Goal: Participate in discussion

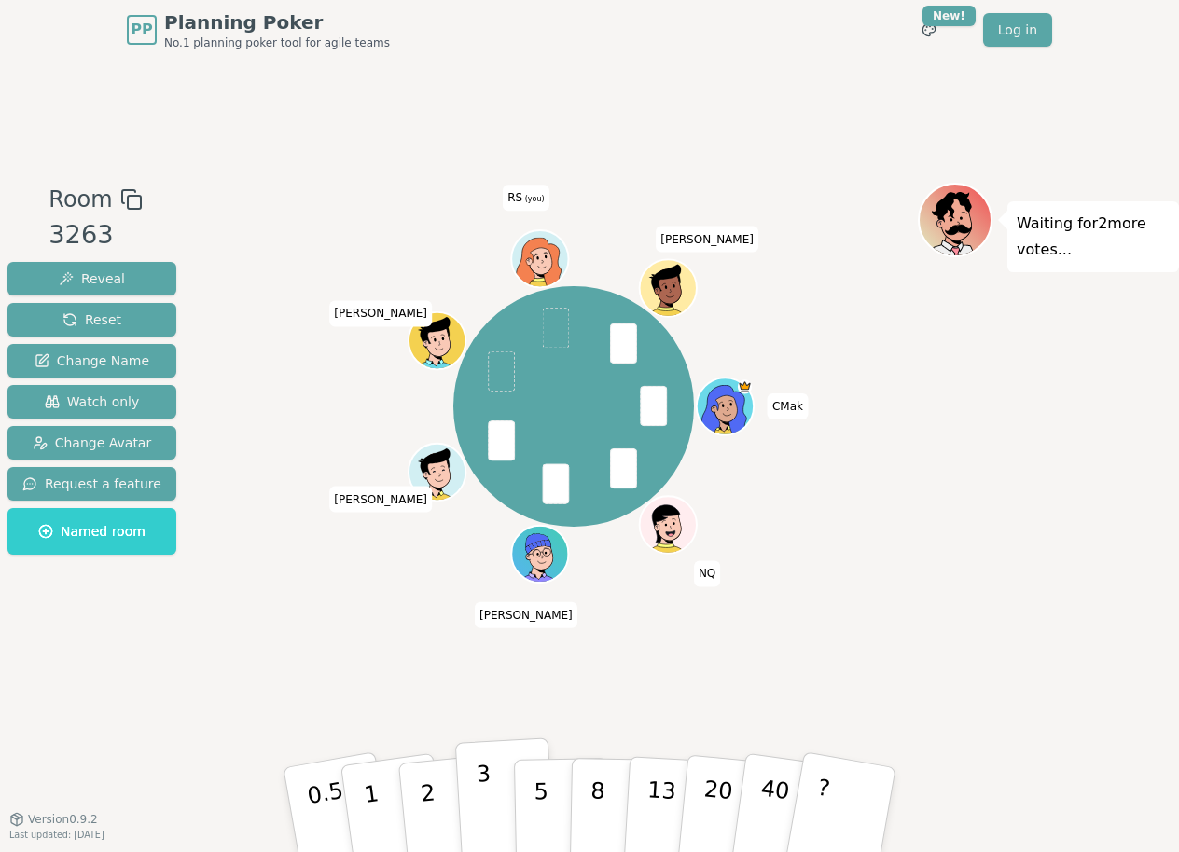
click at [504, 815] on button "3" at bounding box center [506, 810] width 102 height 145
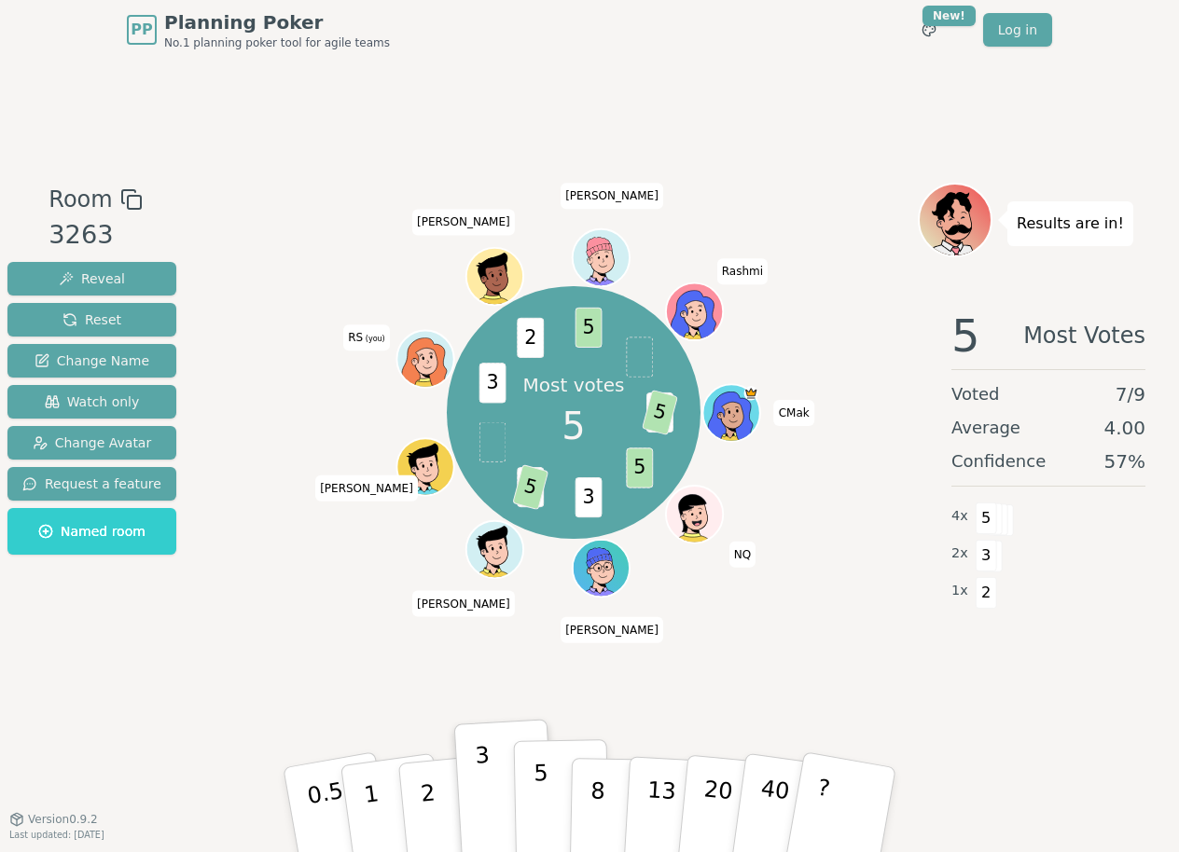
click at [539, 804] on p "5" at bounding box center [541, 810] width 16 height 101
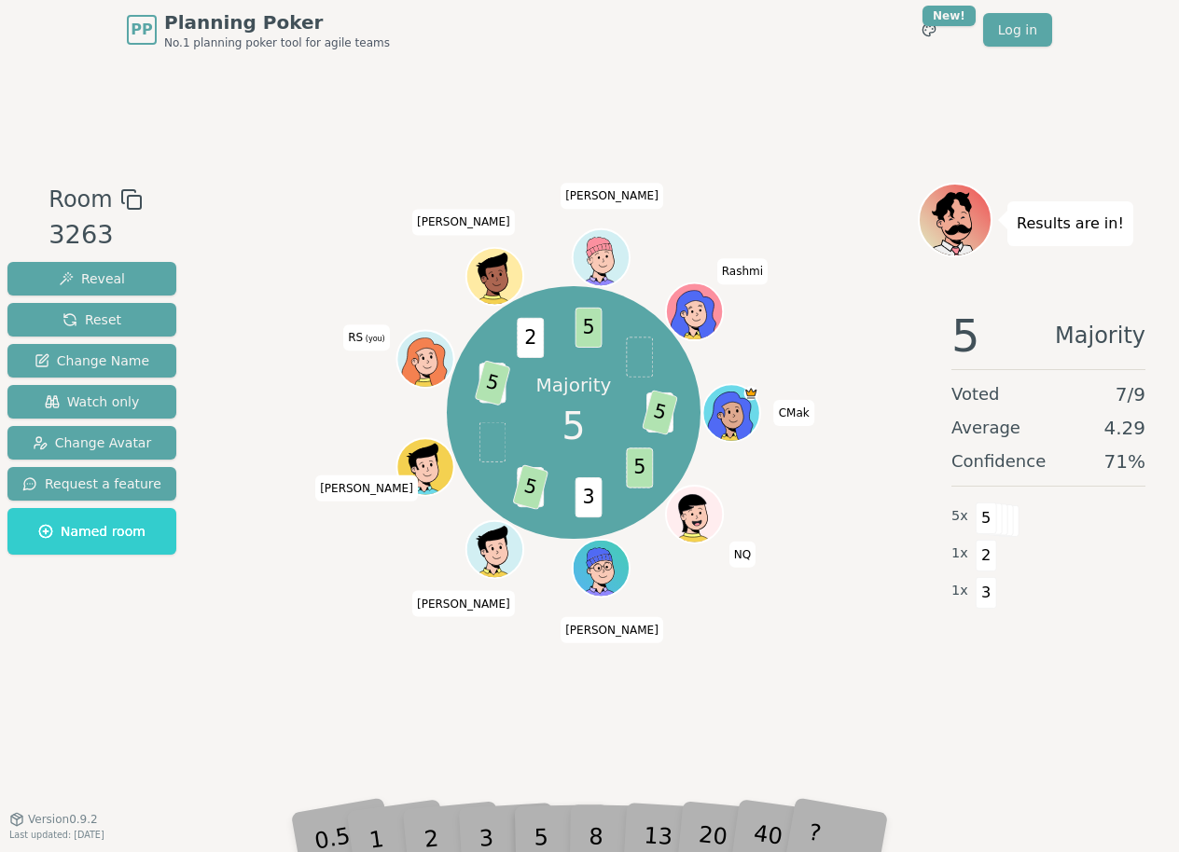
click at [856, 141] on div "Room 3263 Reveal Reset Change Name Watch only Change Avatar Request a feature N…" at bounding box center [589, 439] width 1179 height 759
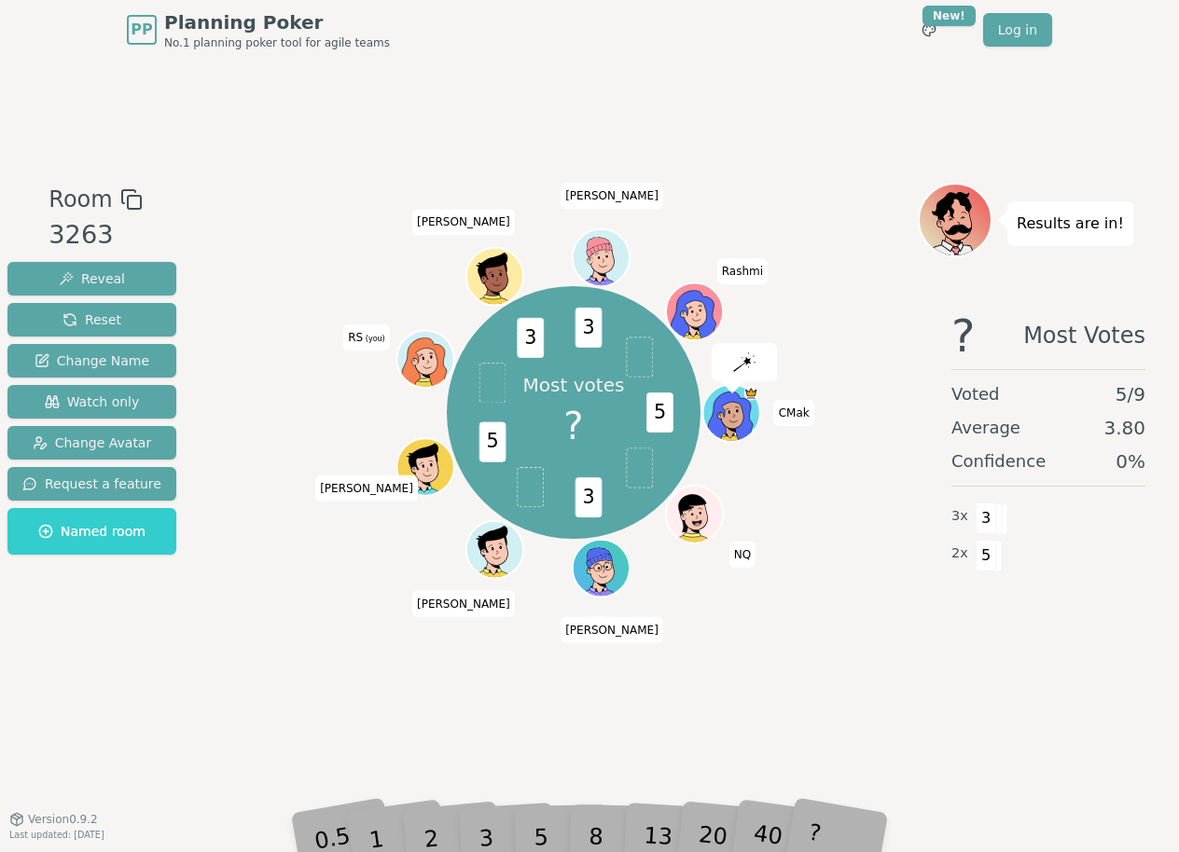
click at [531, 834] on div "3" at bounding box center [506, 810] width 60 height 68
click at [559, 844] on div "PP Planning Poker No.1 planning poker tool for agile teams Toggle theme New! Lo…" at bounding box center [589, 426] width 1179 height 852
click at [550, 839] on div "5" at bounding box center [561, 810] width 57 height 66
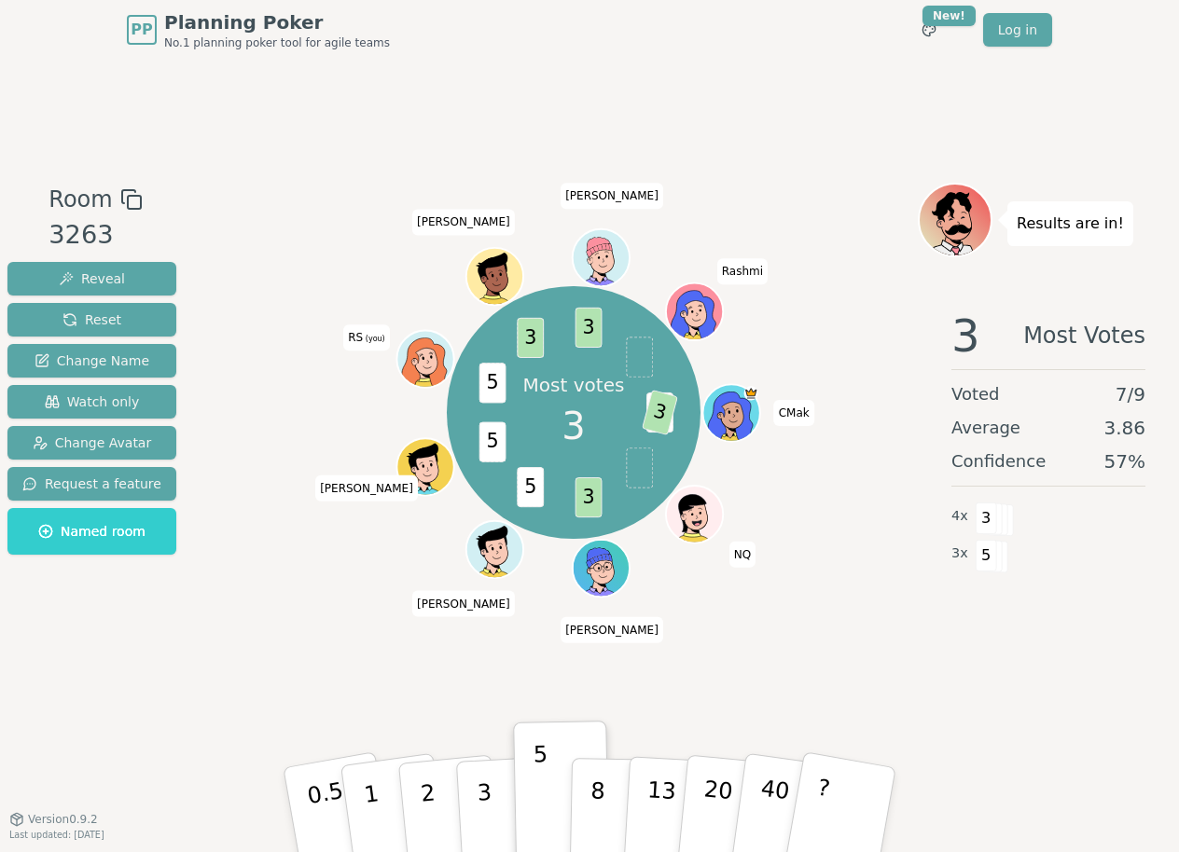
click at [187, 659] on div "Room 3263 Reveal Reset Change Name Watch only Change Avatar Request a feature N…" at bounding box center [589, 439] width 1179 height 513
click at [342, 178] on div "Room 3263 Reveal Reset Change Name Watch only Change Avatar Request a feature N…" at bounding box center [589, 439] width 1179 height 759
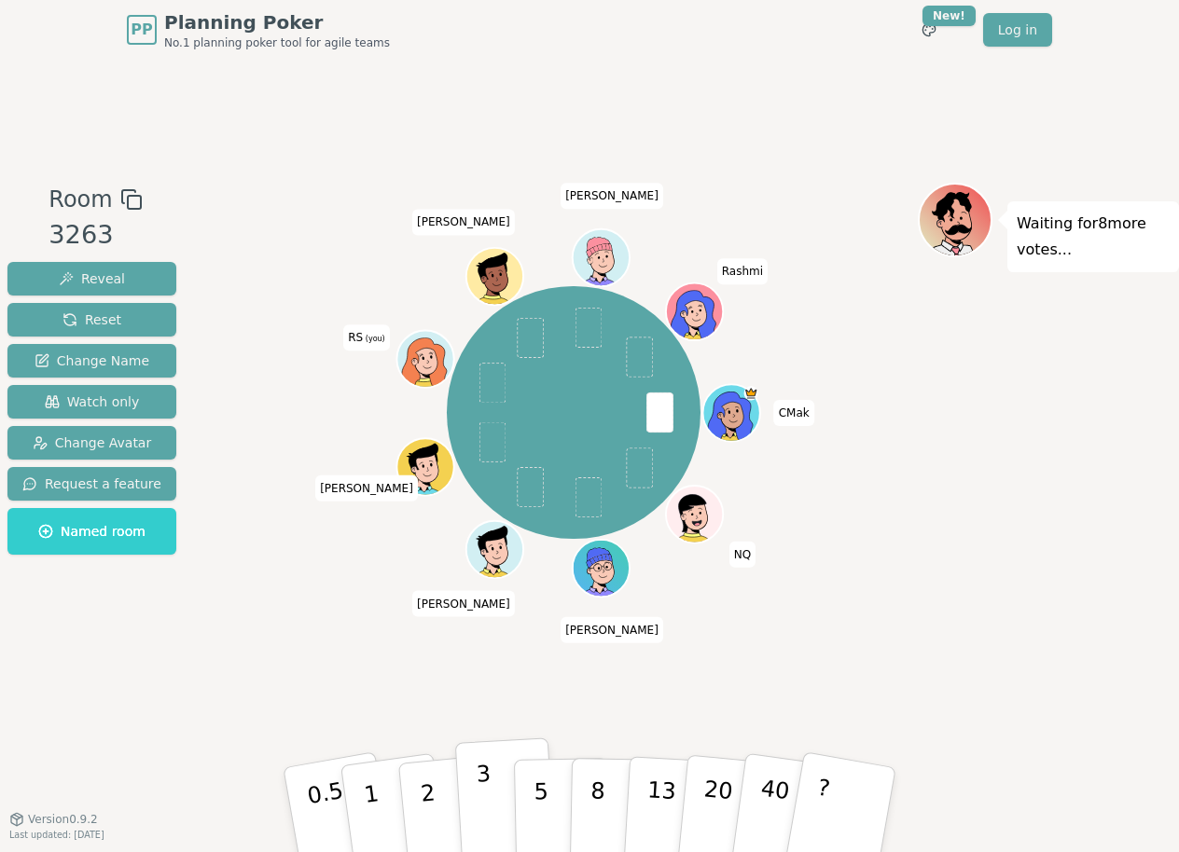
click at [484, 823] on p "3" at bounding box center [486, 812] width 21 height 102
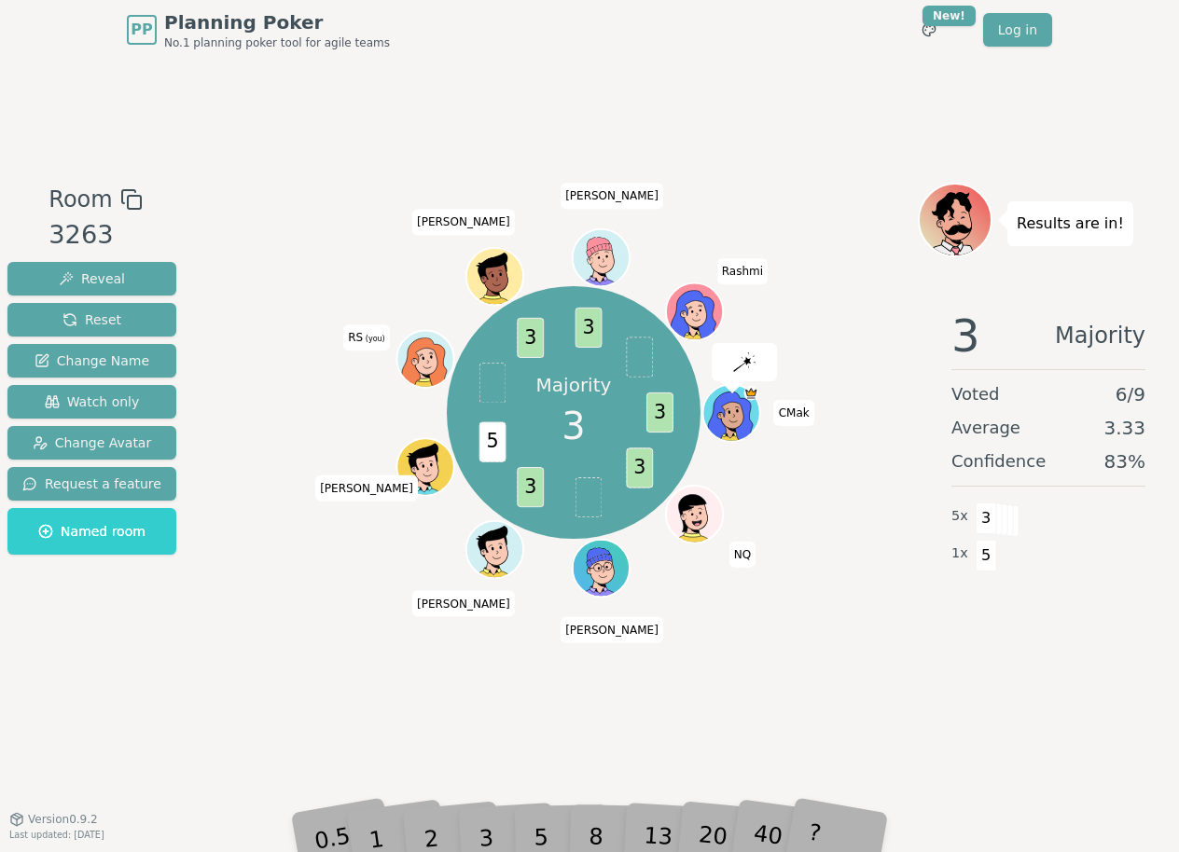
click at [556, 840] on div "5" at bounding box center [561, 810] width 57 height 66
click at [534, 840] on div "5" at bounding box center [561, 810] width 57 height 66
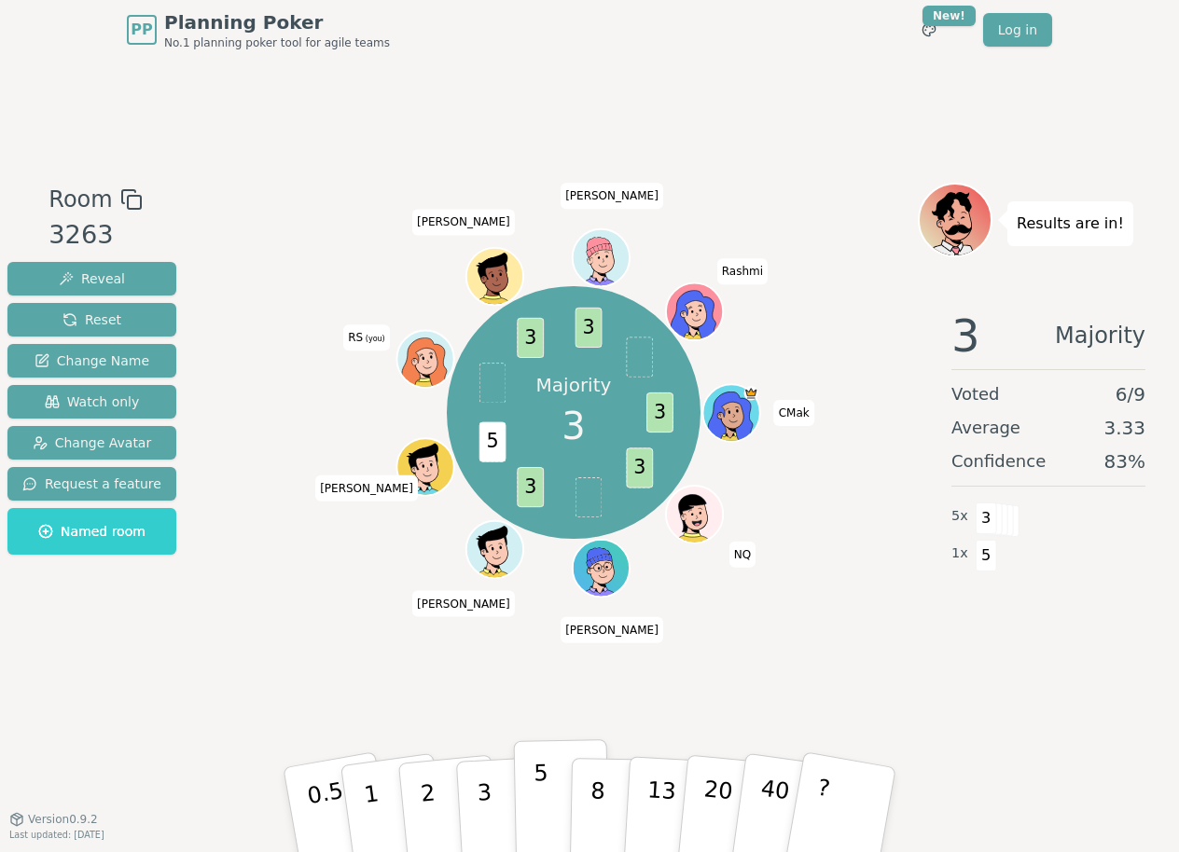
click at [551, 840] on button "5" at bounding box center [562, 811] width 96 height 142
click at [267, 662] on div "Majority 3 3 3 3 5 5 3 3 CMak NQ [PERSON_NAME] [PERSON_NAME] [PERSON_NAME] RS (…" at bounding box center [573, 439] width 688 height 513
click at [785, 63] on div "Room 3263 Reveal Reset Change Name Watch only Change Avatar Request a feature N…" at bounding box center [589, 439] width 1179 height 759
click at [440, 99] on div "Room 3263 Reveal Reset Change Name Watch only Change Avatar Request a feature N…" at bounding box center [589, 439] width 1179 height 759
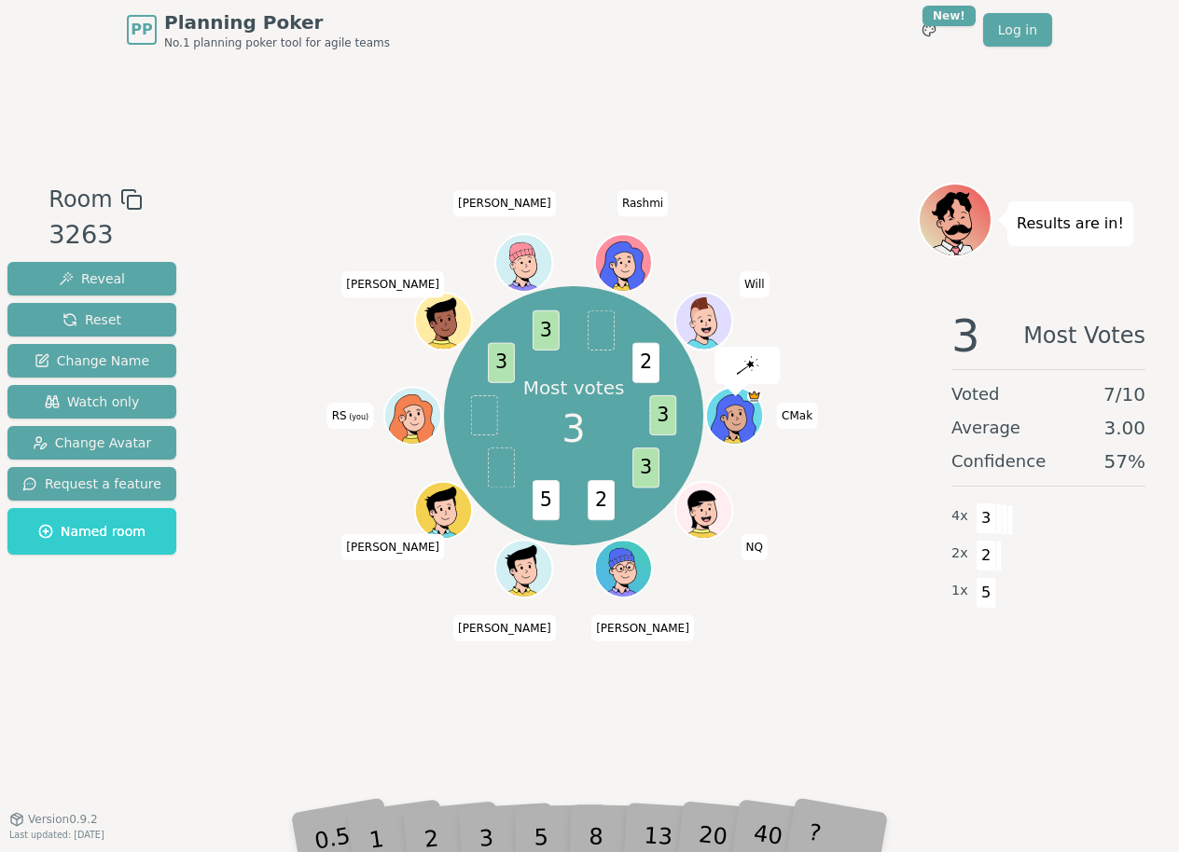
click at [539, 810] on div "5" at bounding box center [561, 810] width 57 height 66
click at [536, 834] on div "5" at bounding box center [561, 810] width 57 height 66
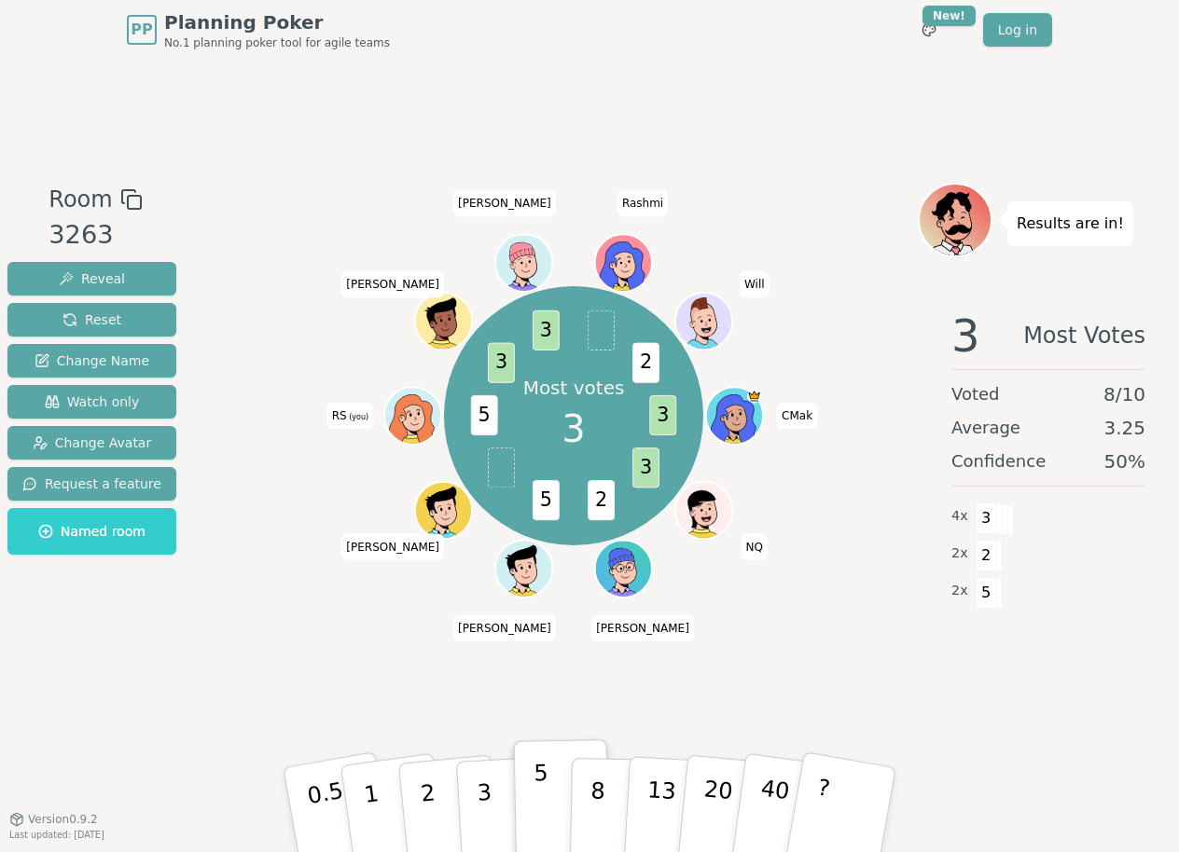
click at [536, 826] on p "5" at bounding box center [541, 810] width 16 height 101
click at [227, 698] on div "Room 3263 Reveal Reset Change Name Watch only Change Avatar Request a feature N…" at bounding box center [589, 439] width 1179 height 759
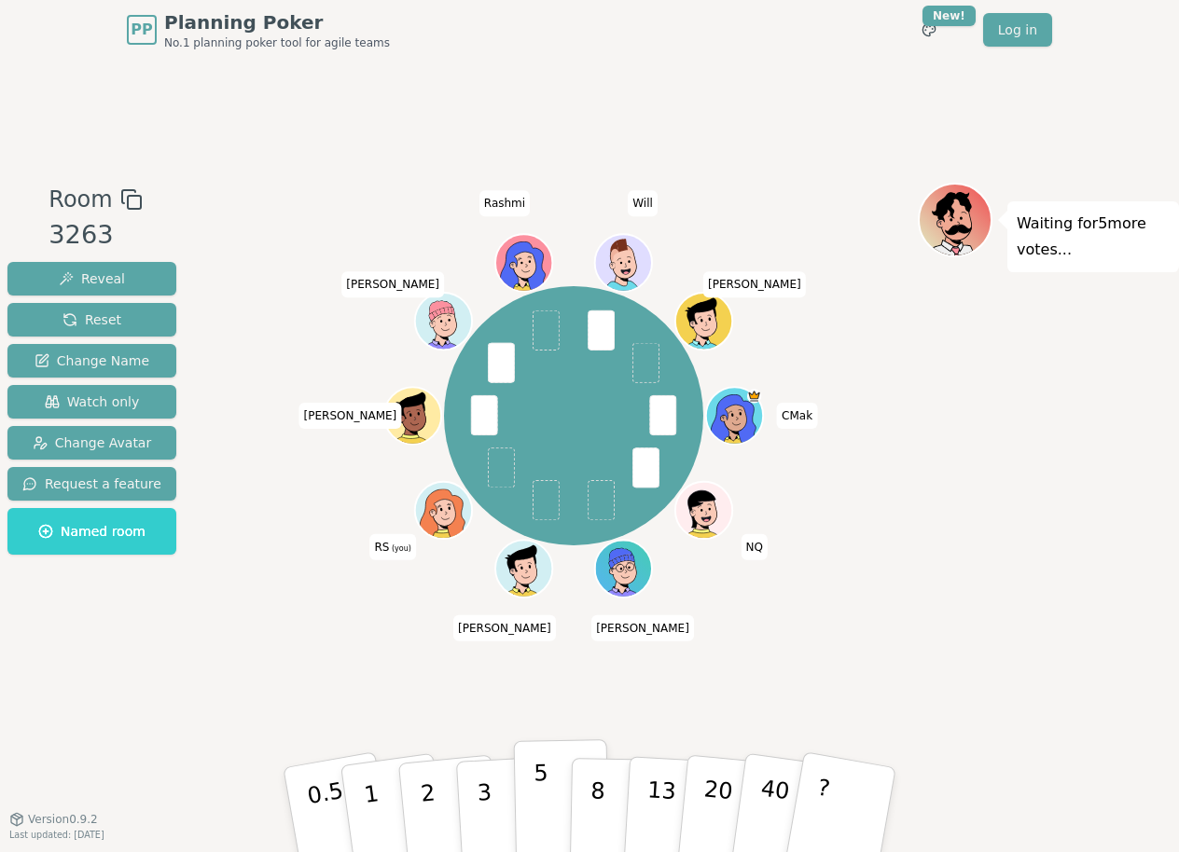
click at [559, 783] on div "5" at bounding box center [561, 810] width 57 height 66
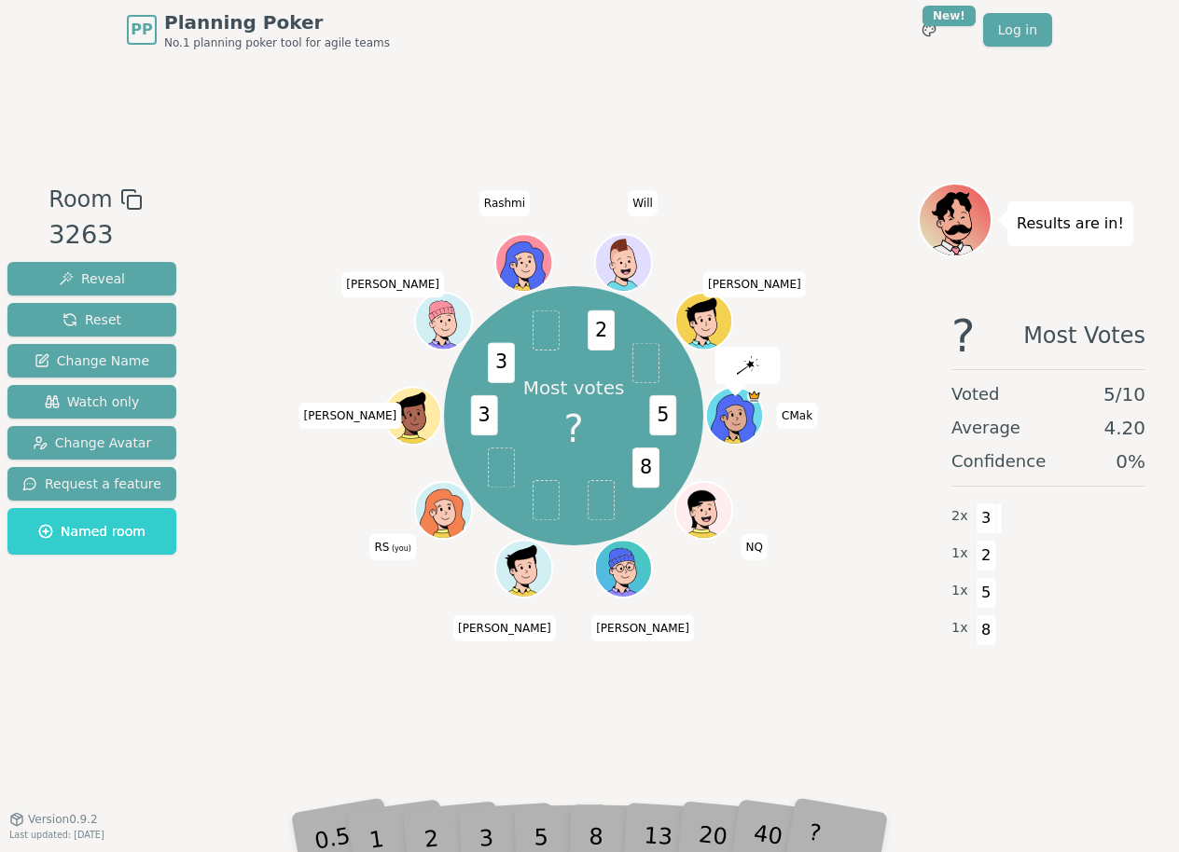
click at [543, 820] on div "5" at bounding box center [561, 810] width 57 height 66
click at [539, 829] on div "5" at bounding box center [561, 810] width 57 height 66
click at [539, 837] on div "5" at bounding box center [561, 810] width 57 height 66
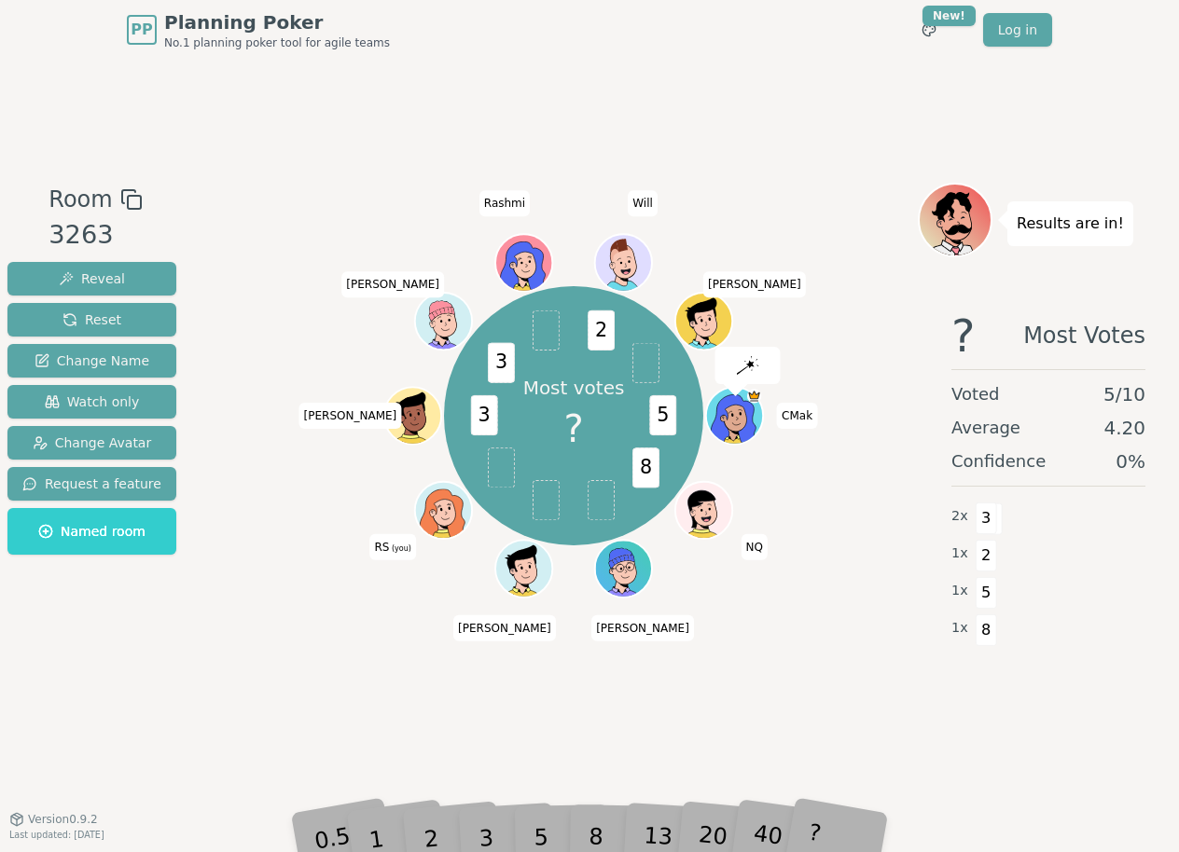
click at [539, 837] on div "5" at bounding box center [561, 810] width 57 height 66
click at [539, 827] on div "5" at bounding box center [561, 810] width 57 height 66
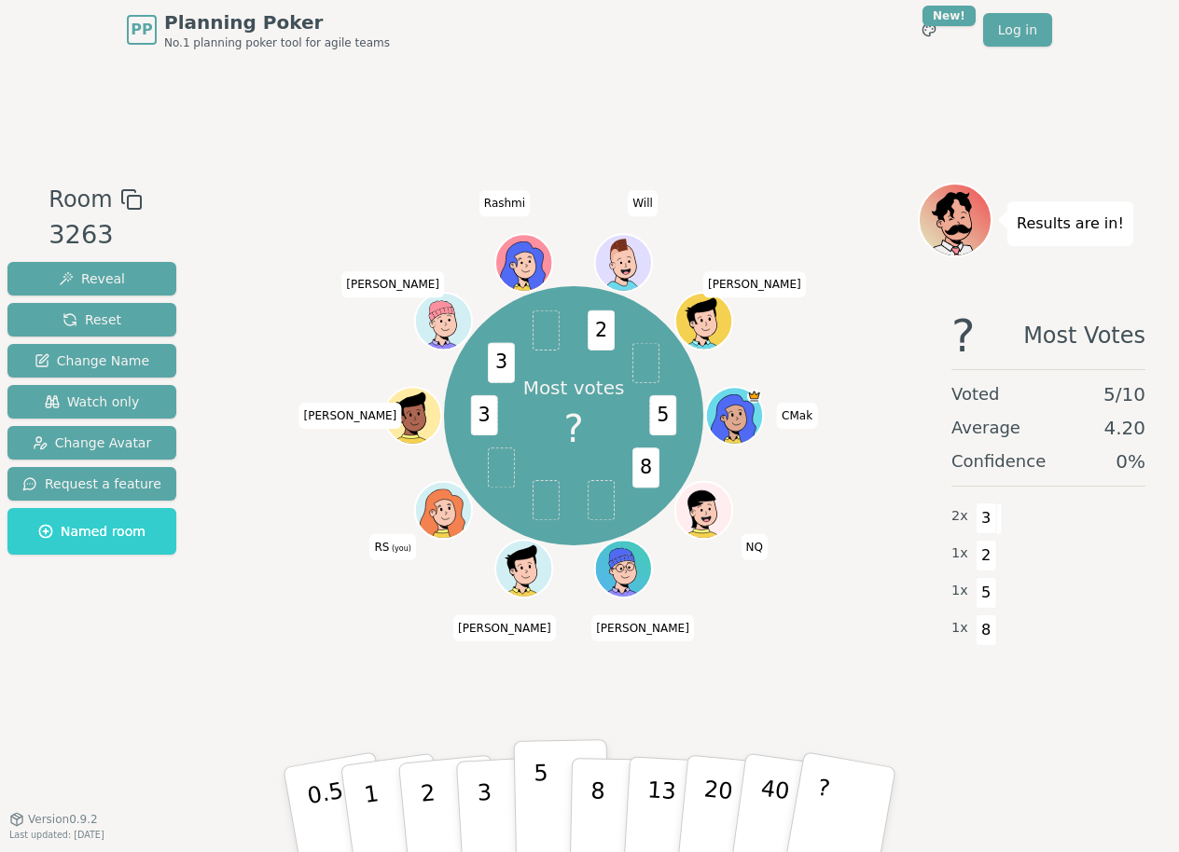
click at [541, 823] on p "5" at bounding box center [541, 810] width 16 height 101
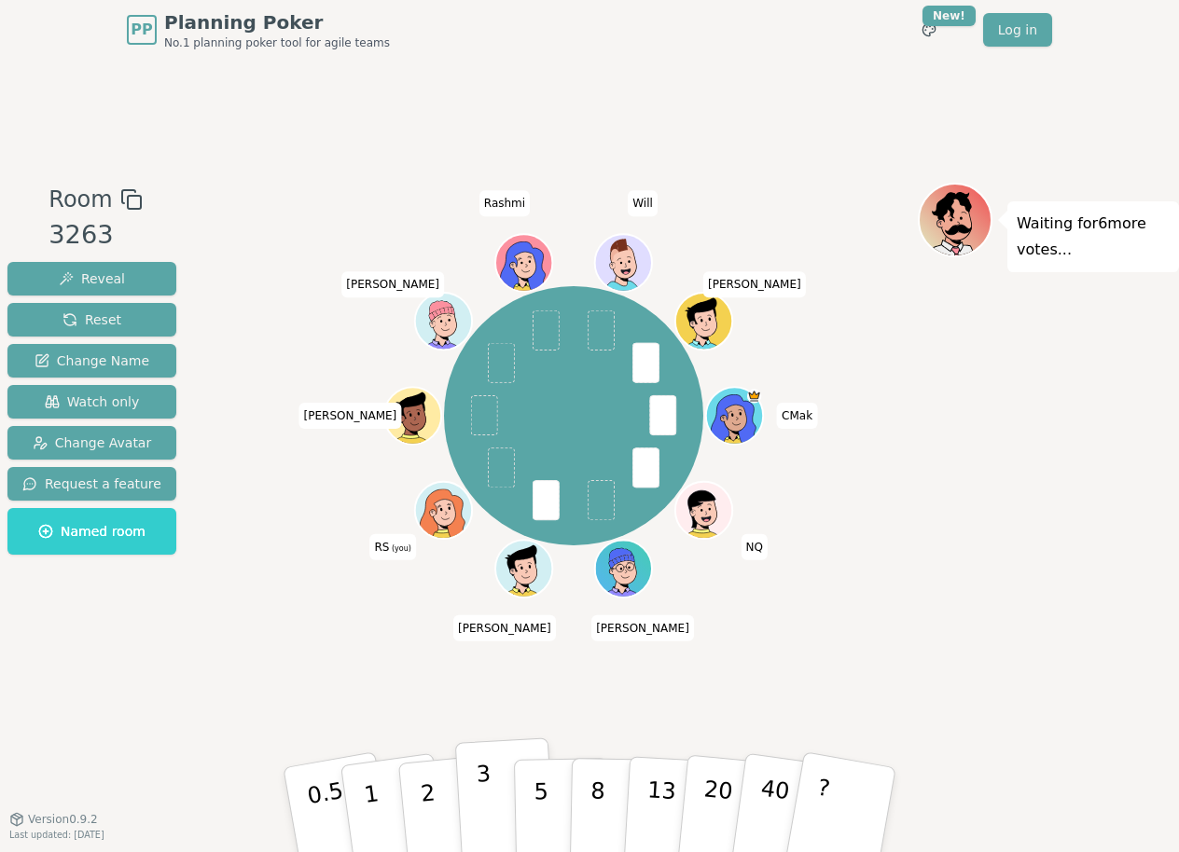
click at [502, 814] on button "3" at bounding box center [506, 810] width 102 height 145
click at [535, 822] on p "5" at bounding box center [541, 810] width 16 height 101
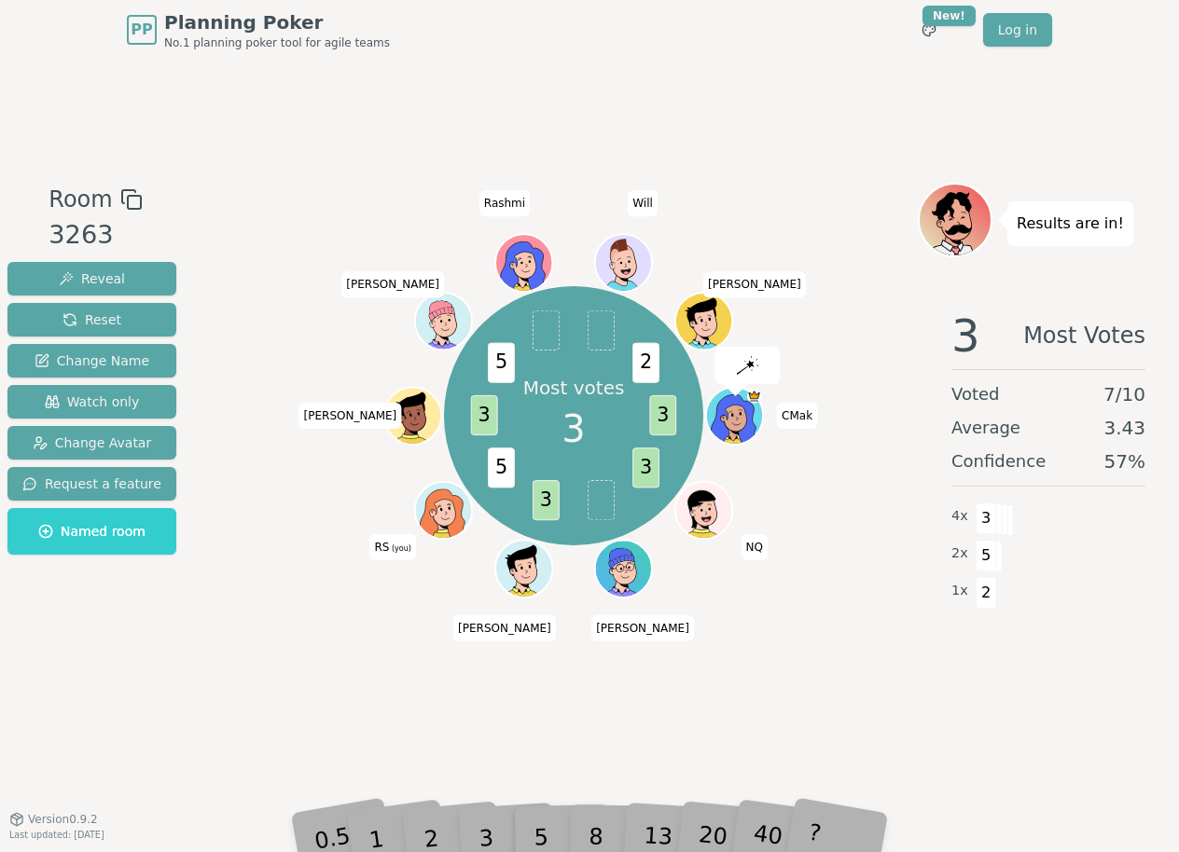
click at [490, 832] on div "3" at bounding box center [506, 810] width 60 height 68
click at [490, 840] on div "3" at bounding box center [506, 810] width 60 height 68
